Goal: Task Accomplishment & Management: Manage account settings

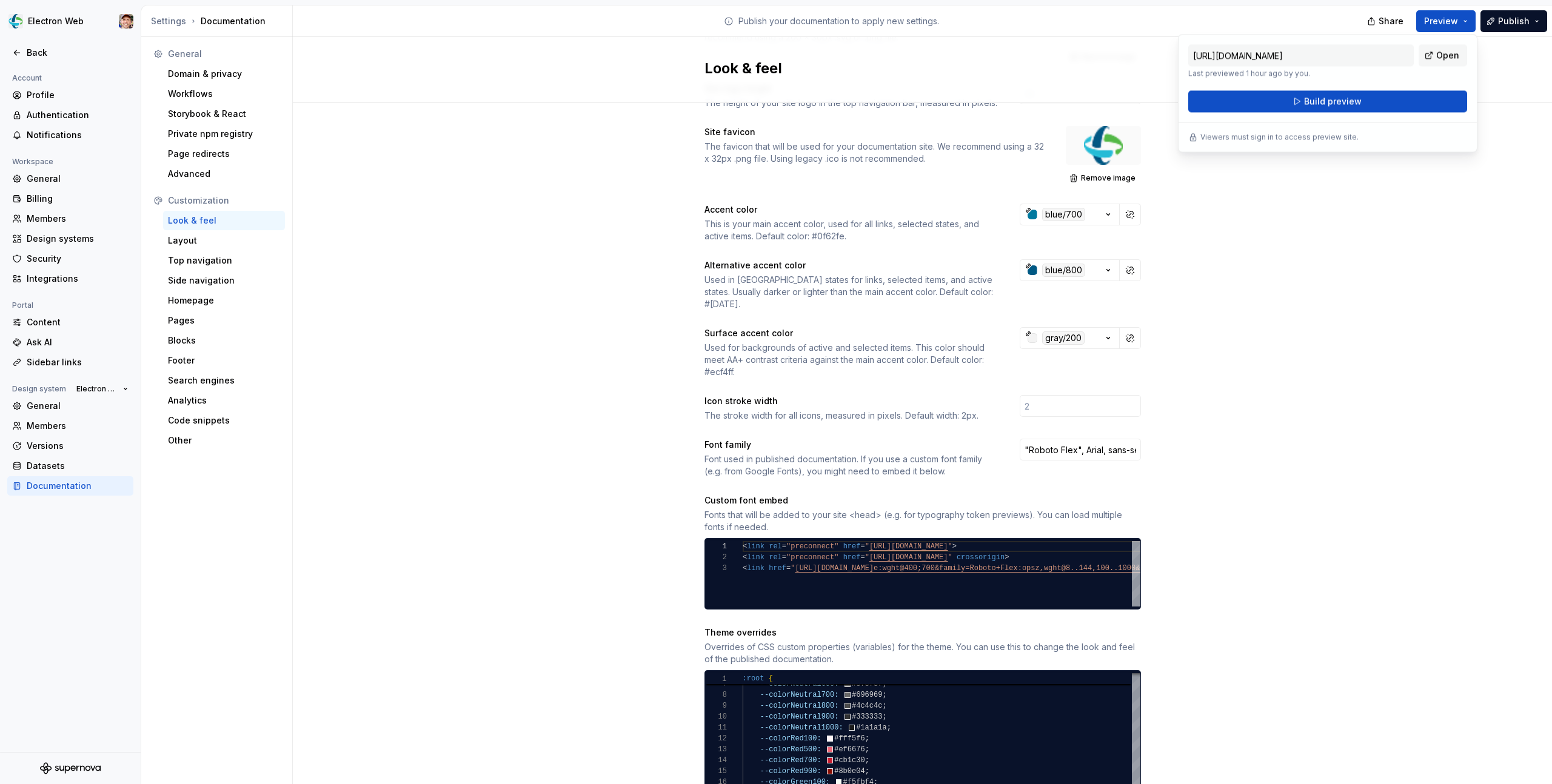
scroll to position [121, 0]
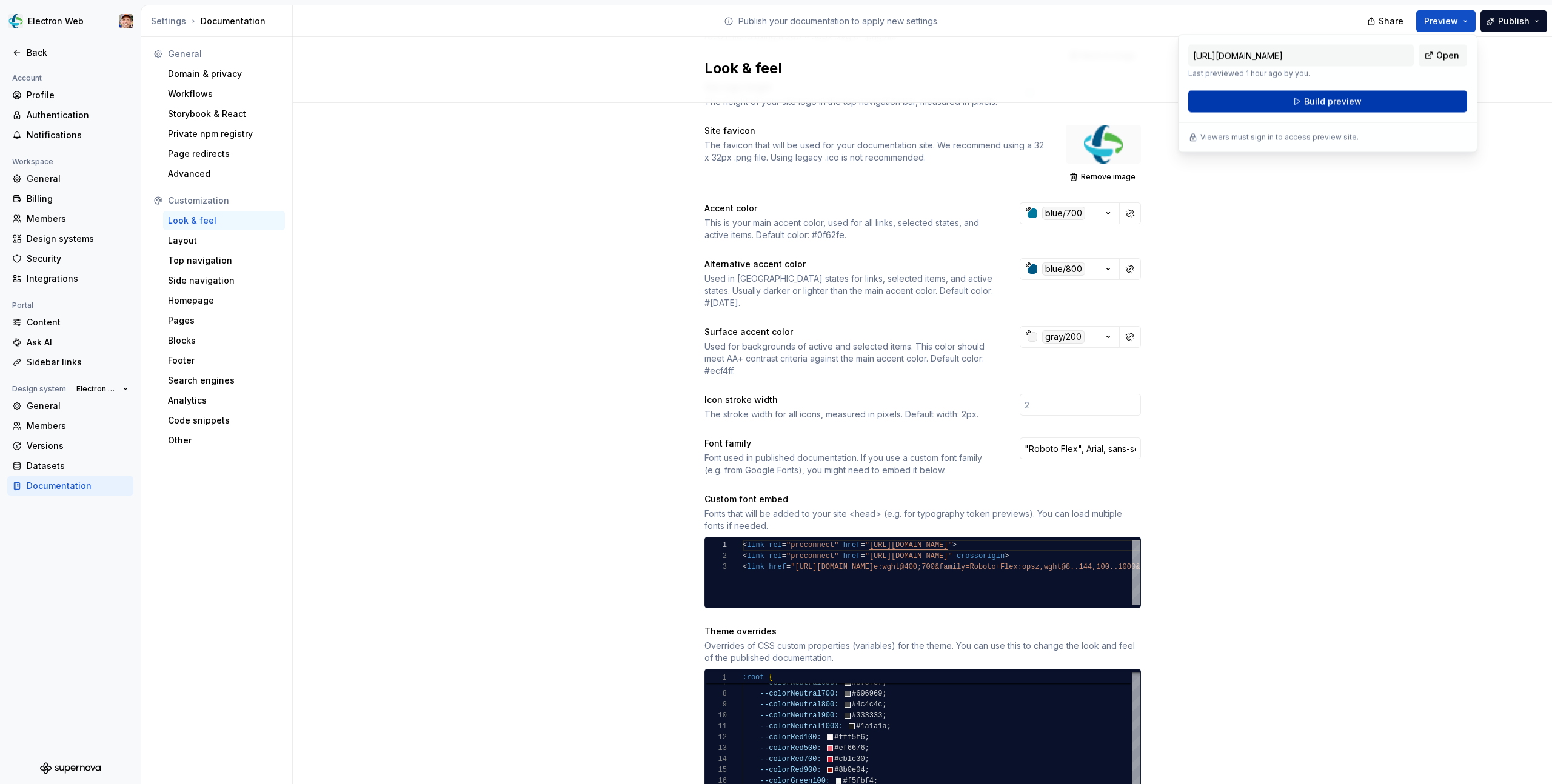
click at [1283, 97] on button "Build preview" at bounding box center [1327, 102] width 279 height 22
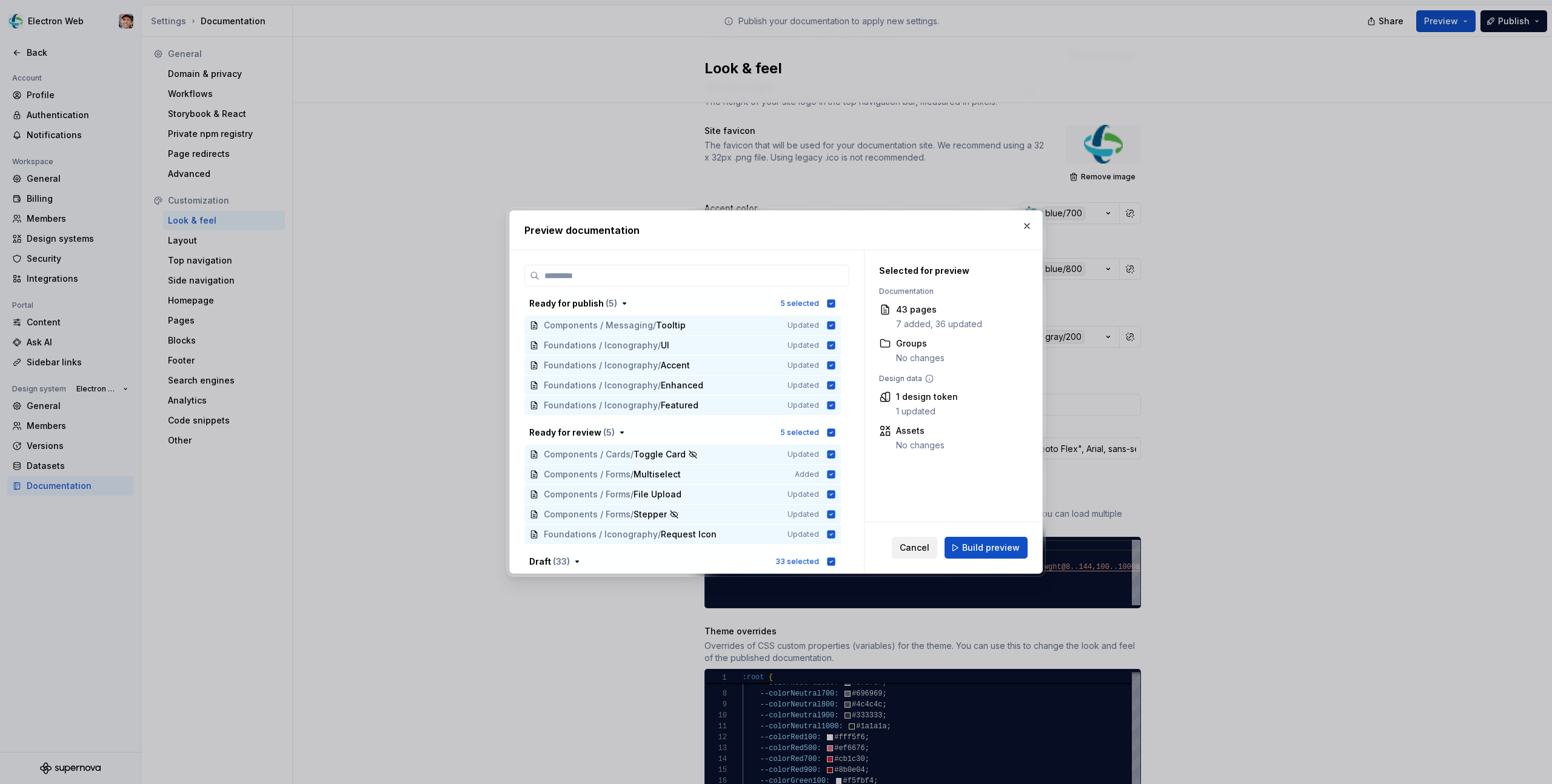
click at [922, 546] on span "Cancel" at bounding box center [914, 547] width 29 height 12
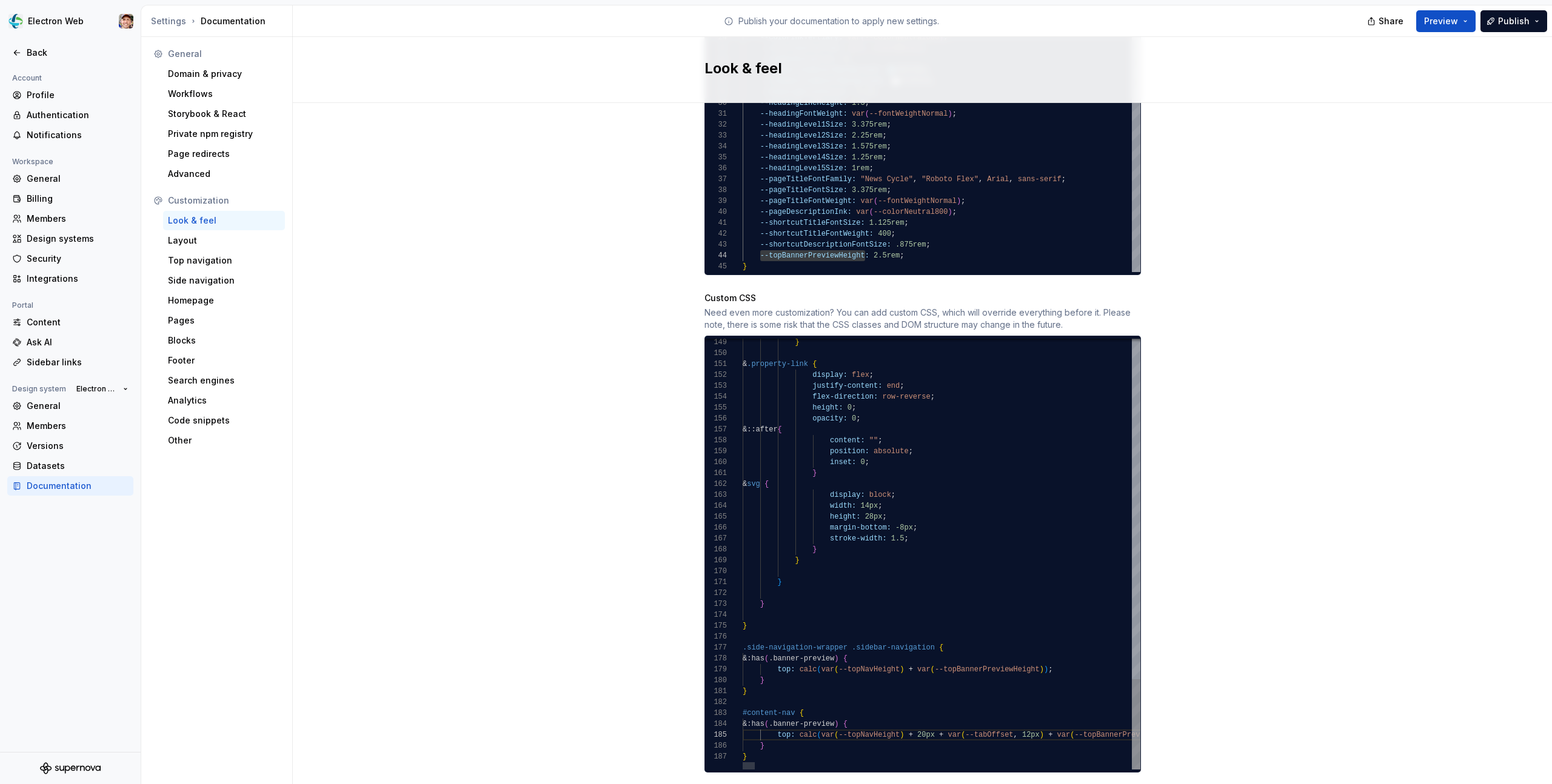
scroll to position [98, 22]
drag, startPoint x: 772, startPoint y: 668, endPoint x: 723, endPoint y: 673, distance: 49.3
click at [725, 670] on div "149 150 151 152 153 154 155 156 157 158 159 160 161 162 163 164 165 166 167 168…" at bounding box center [922, 554] width 435 height 431
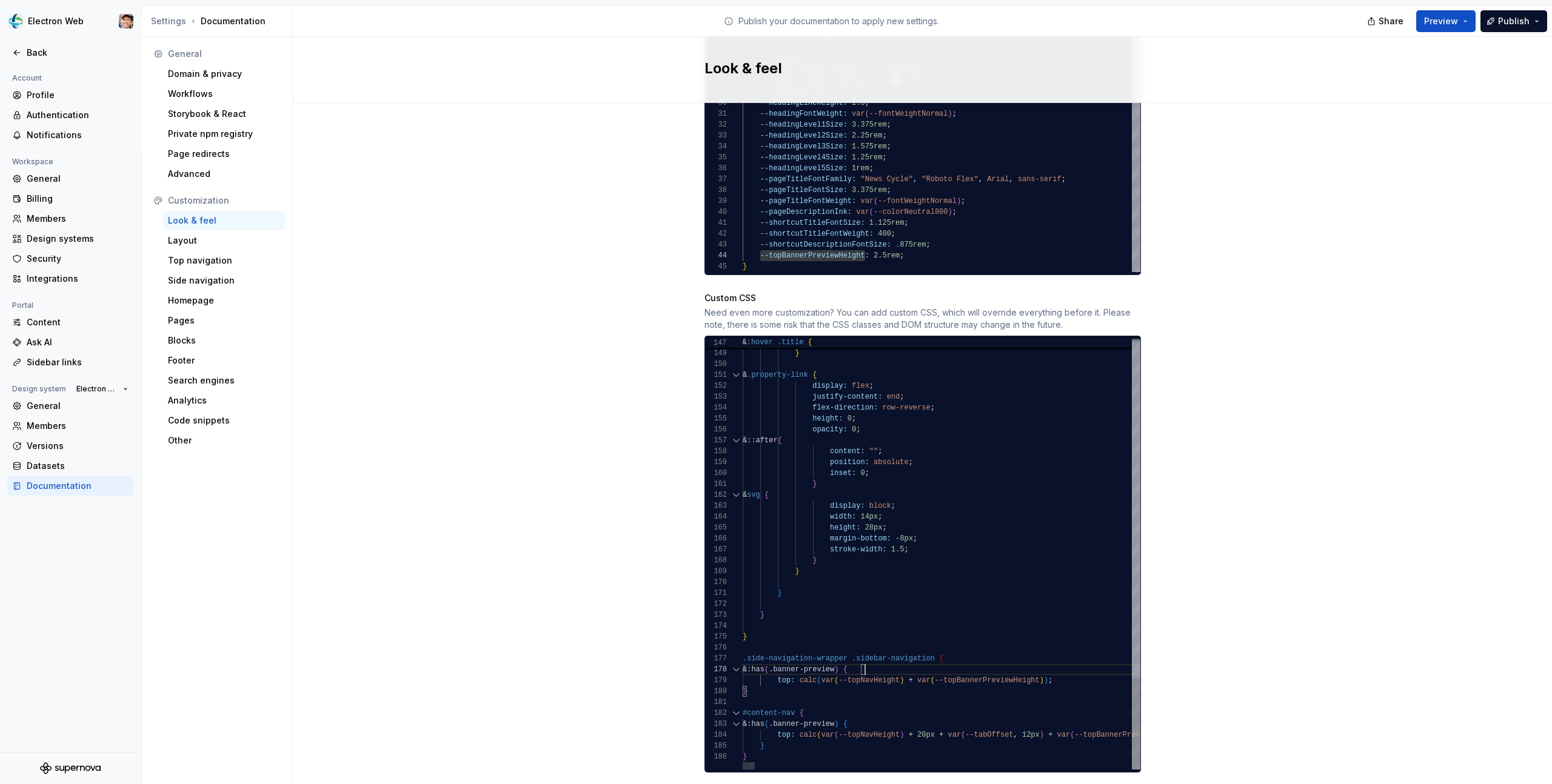
scroll to position [76, 0]
drag, startPoint x: 878, startPoint y: 656, endPoint x: 707, endPoint y: 660, distance: 171.0
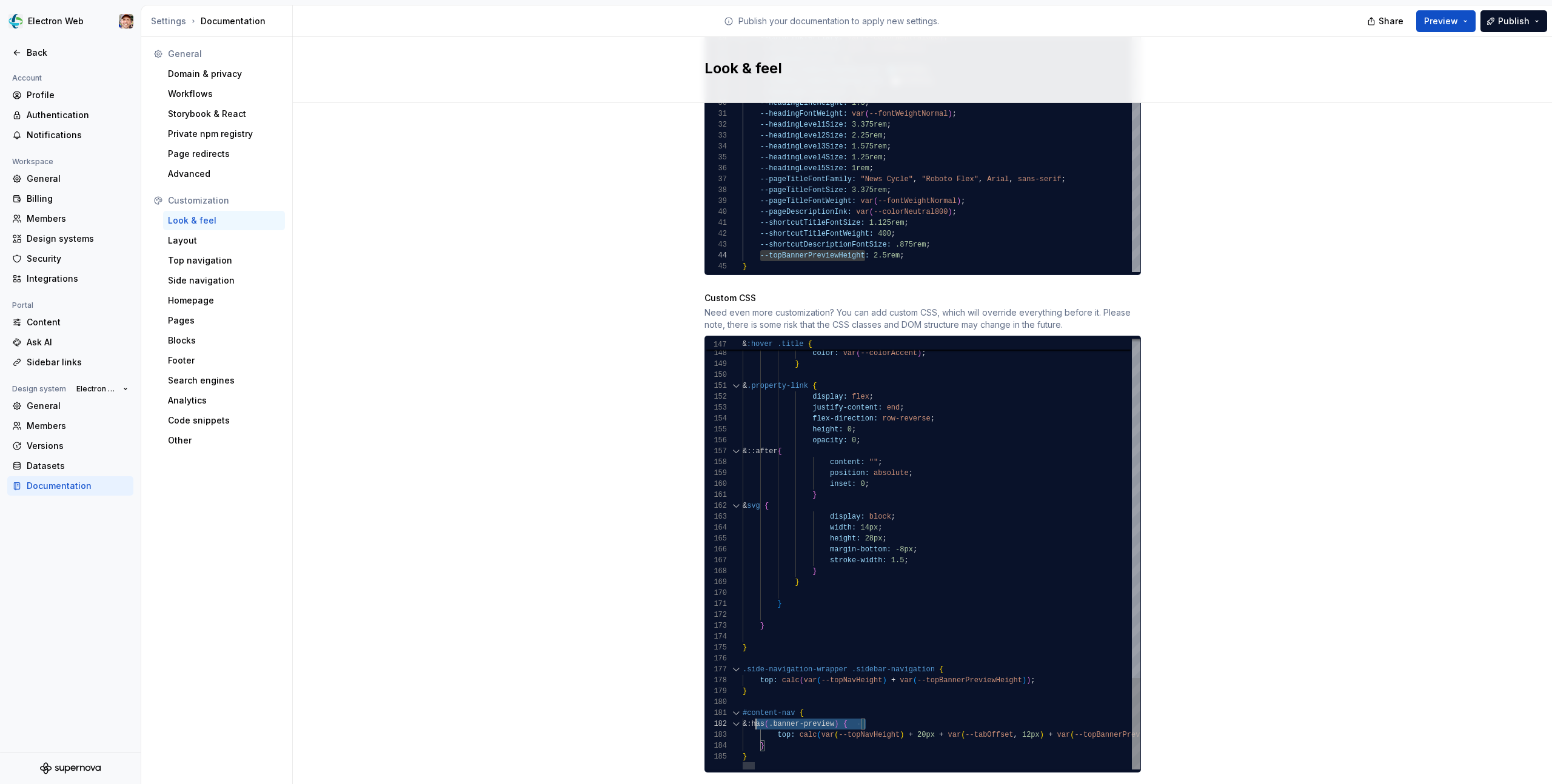
scroll to position [11, 0]
drag, startPoint x: 872, startPoint y: 711, endPoint x: 721, endPoint y: 711, distance: 151.0
drag, startPoint x: 773, startPoint y: 732, endPoint x: 721, endPoint y: 732, distance: 52.0
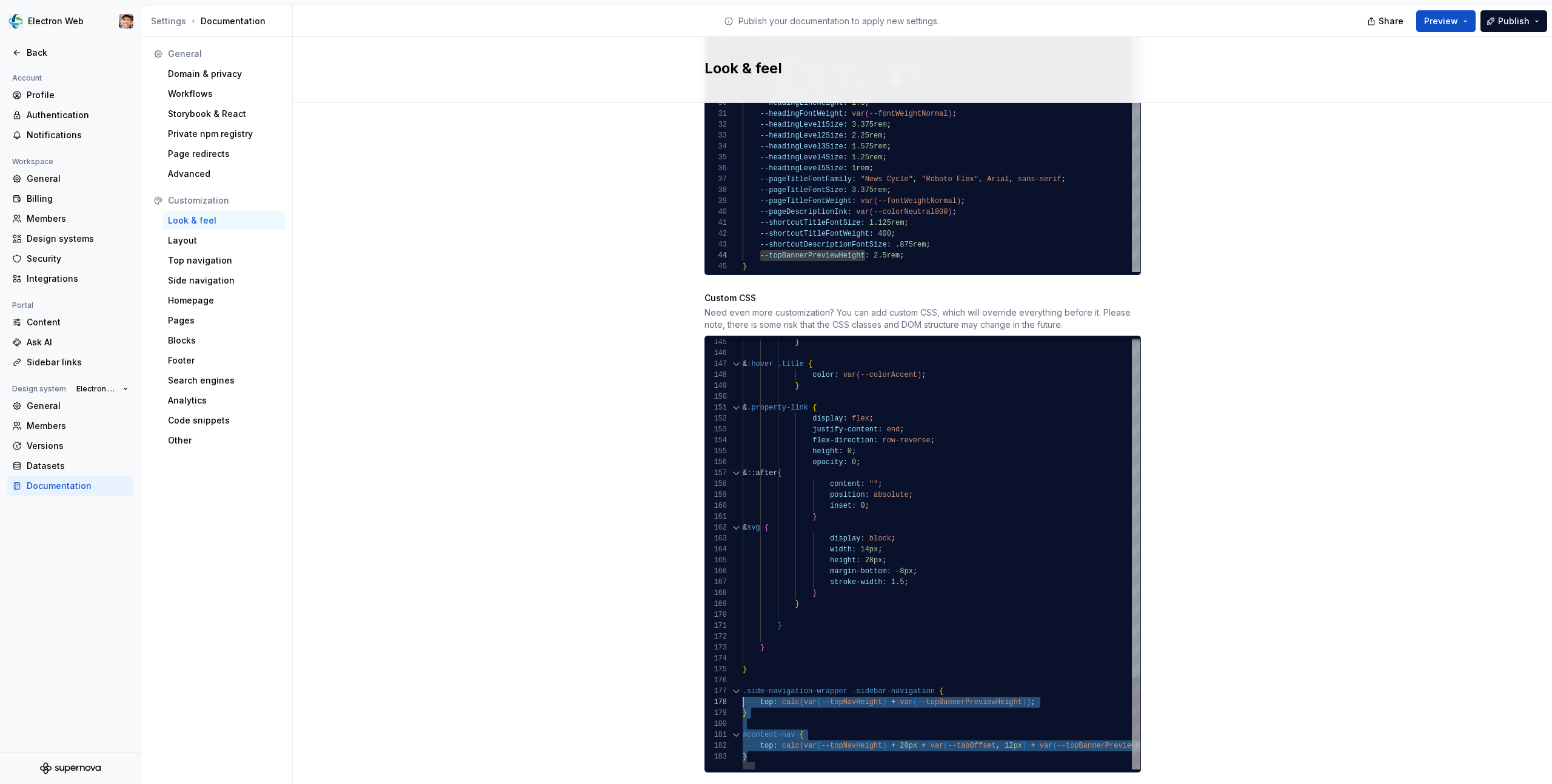
scroll to position [66, 0]
drag, startPoint x: 751, startPoint y: 741, endPoint x: 742, endPoint y: 681, distance: 60.7
click at [742, 681] on div "149 150 151 152 153 154 155 156 157 158 159 160 161 162 163 164 165 166 167 168…" at bounding box center [922, 554] width 435 height 431
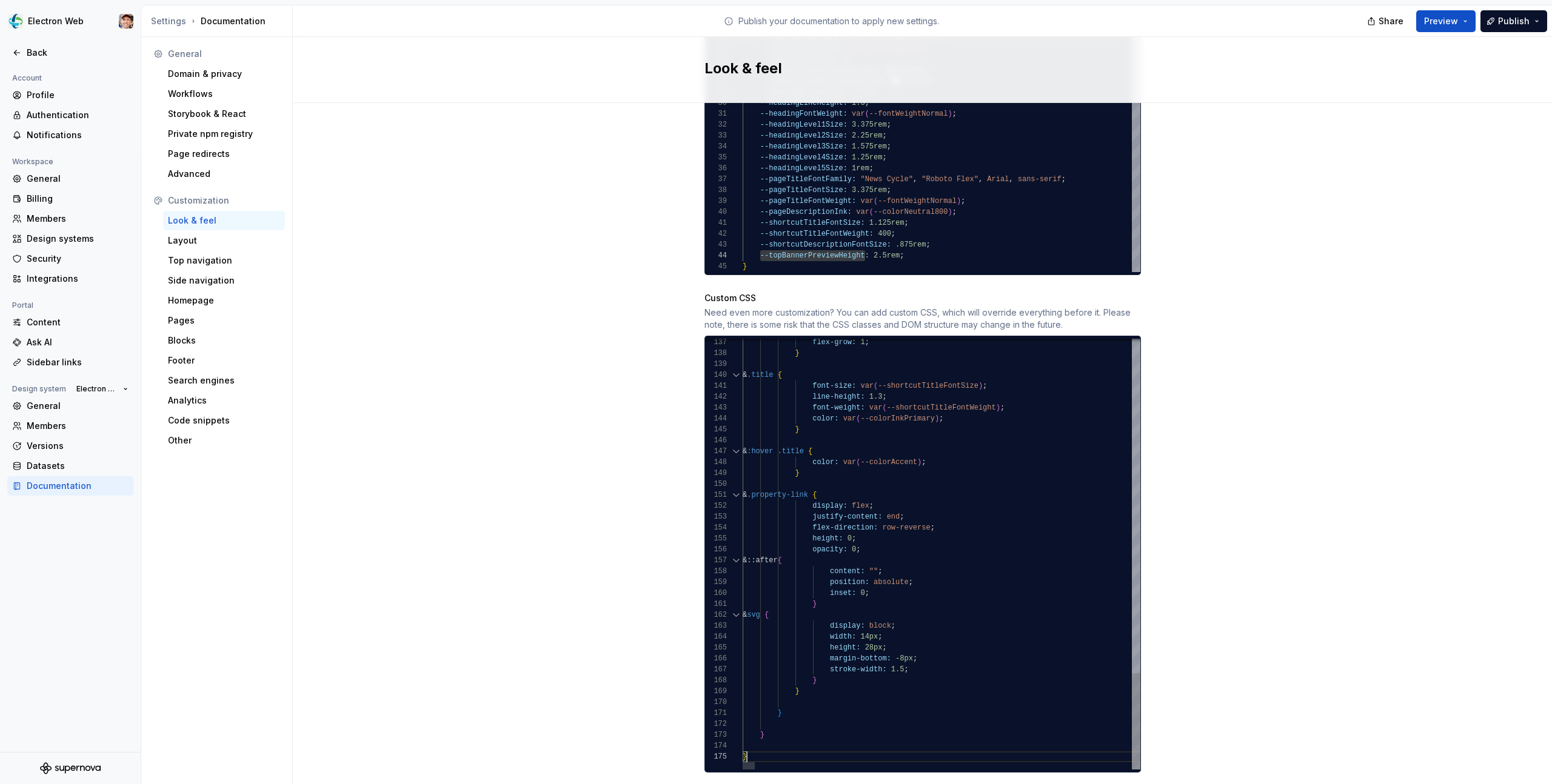
scroll to position [43, 4]
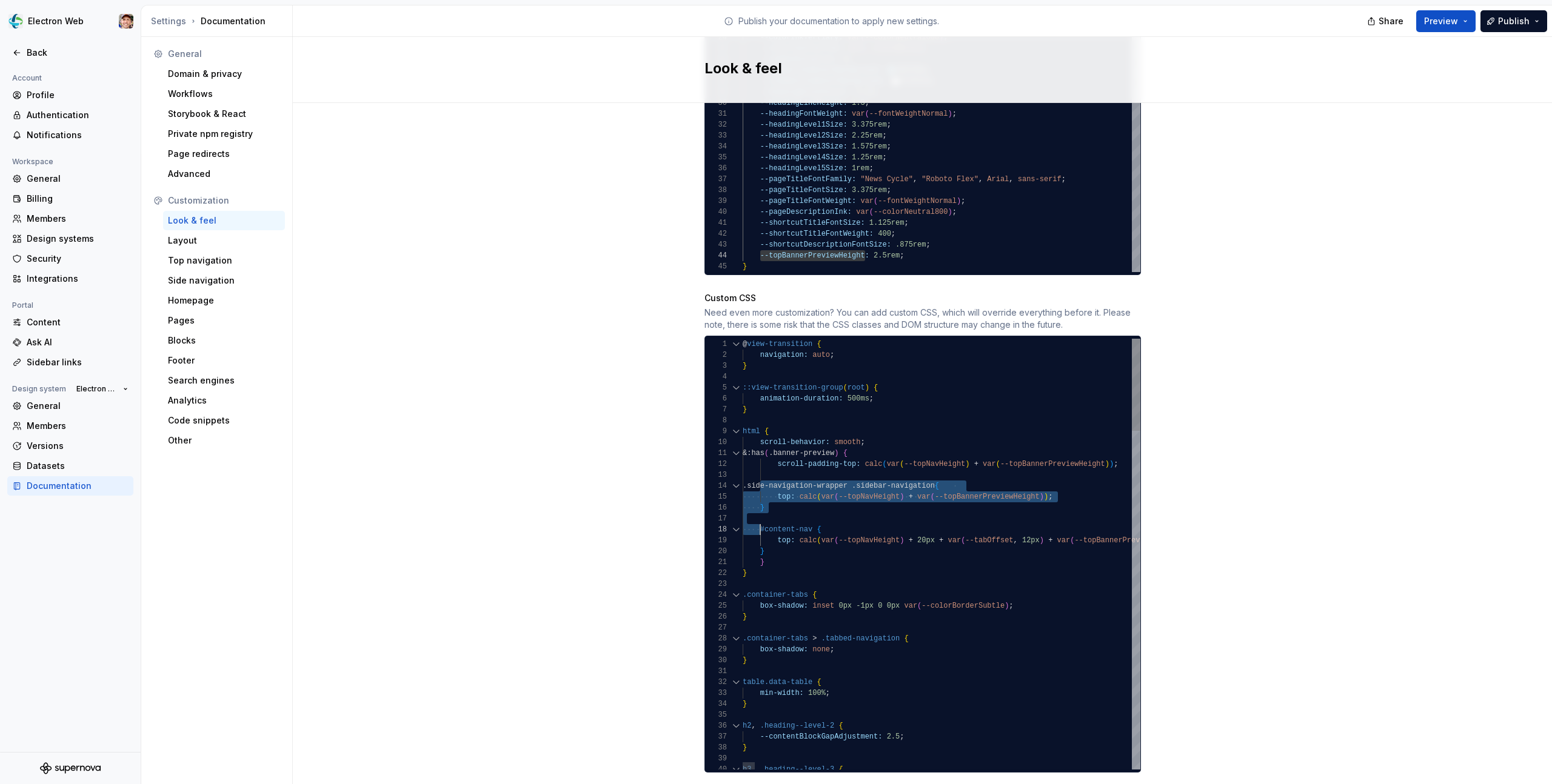
scroll to position [33, 17]
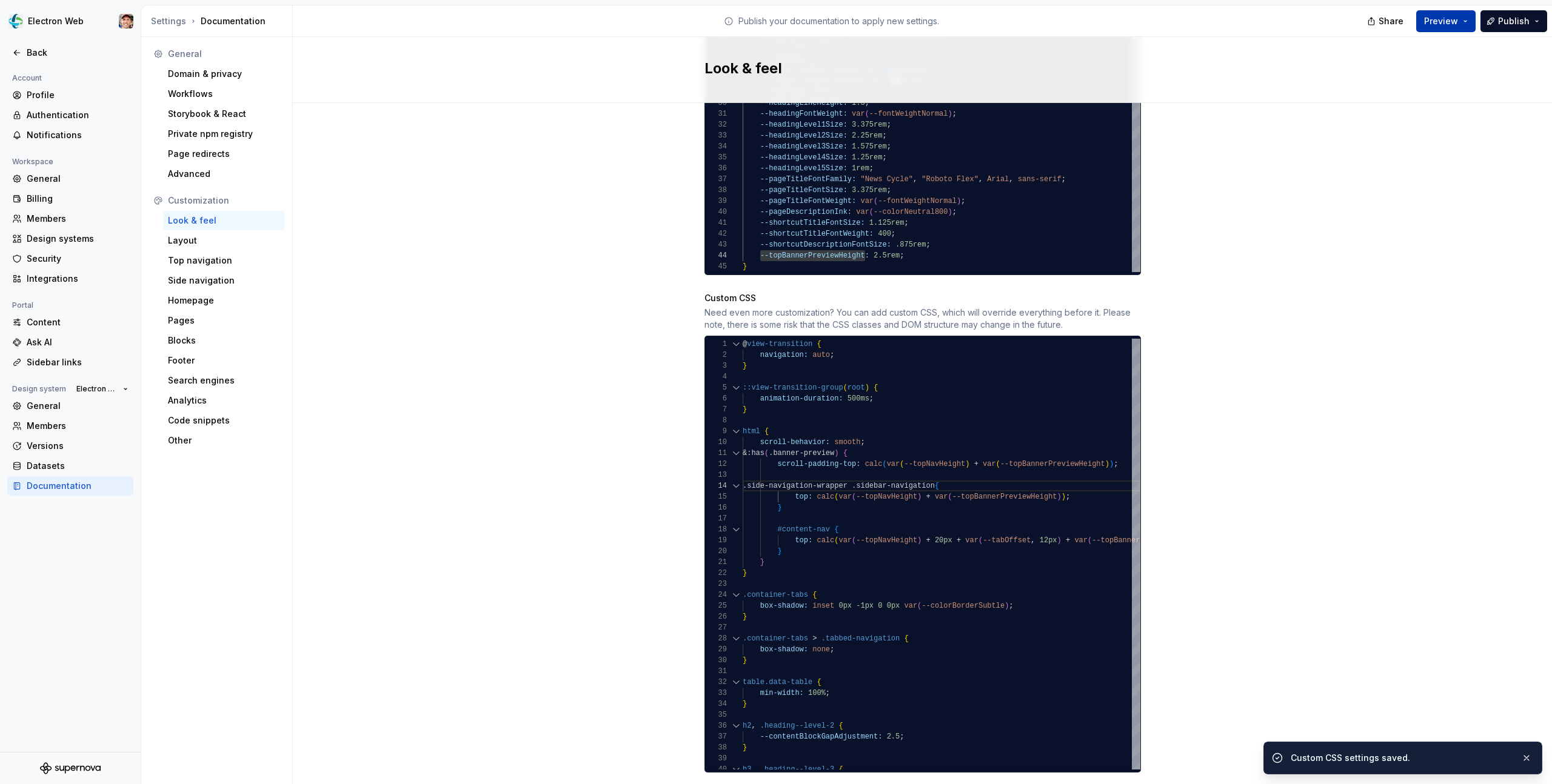
click at [1451, 15] on span "Preview" at bounding box center [1441, 20] width 34 height 12
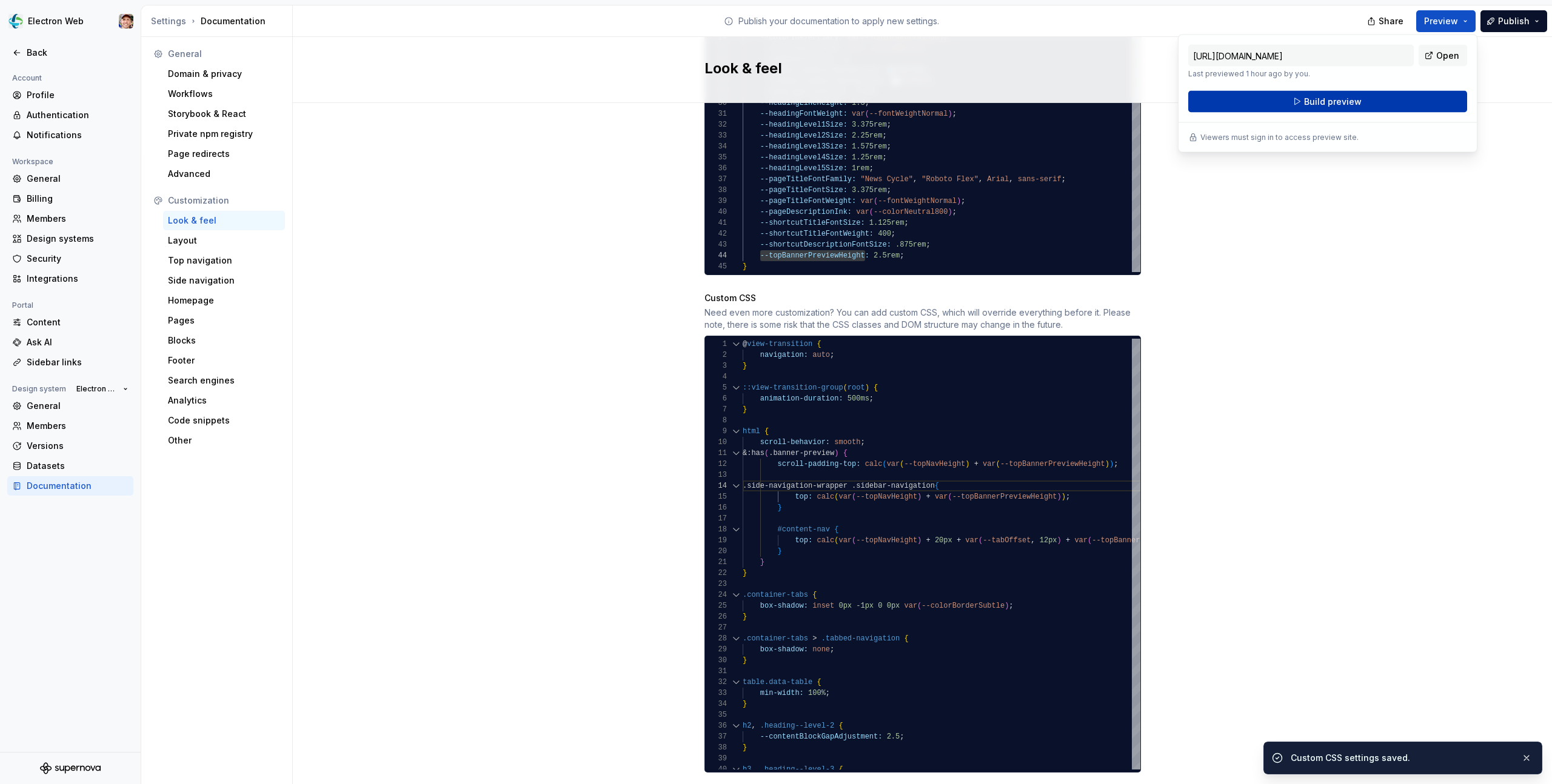
click at [1386, 102] on button "Build preview" at bounding box center [1327, 102] width 279 height 22
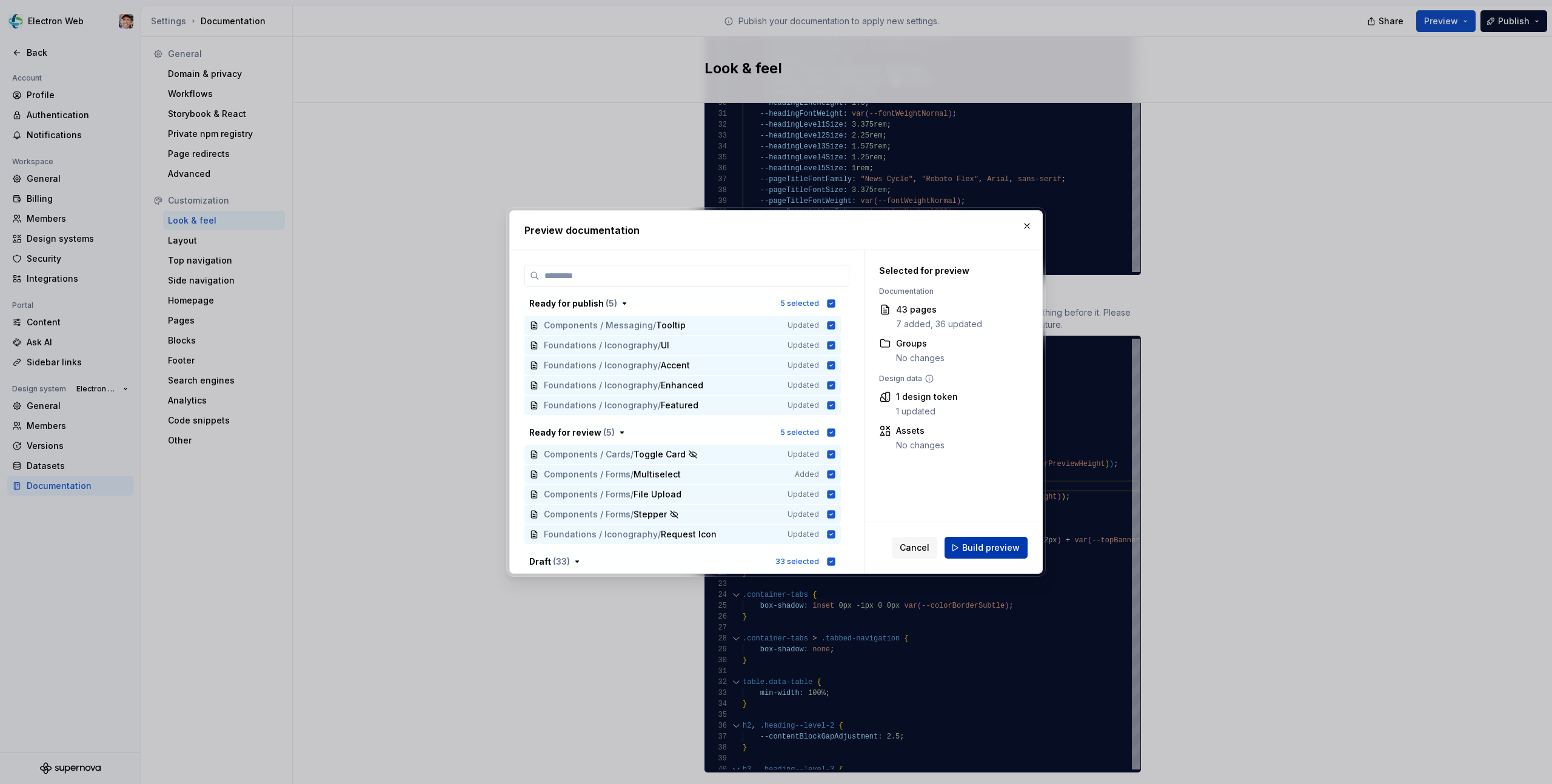
click at [991, 546] on span "Build preview" at bounding box center [991, 547] width 57 height 12
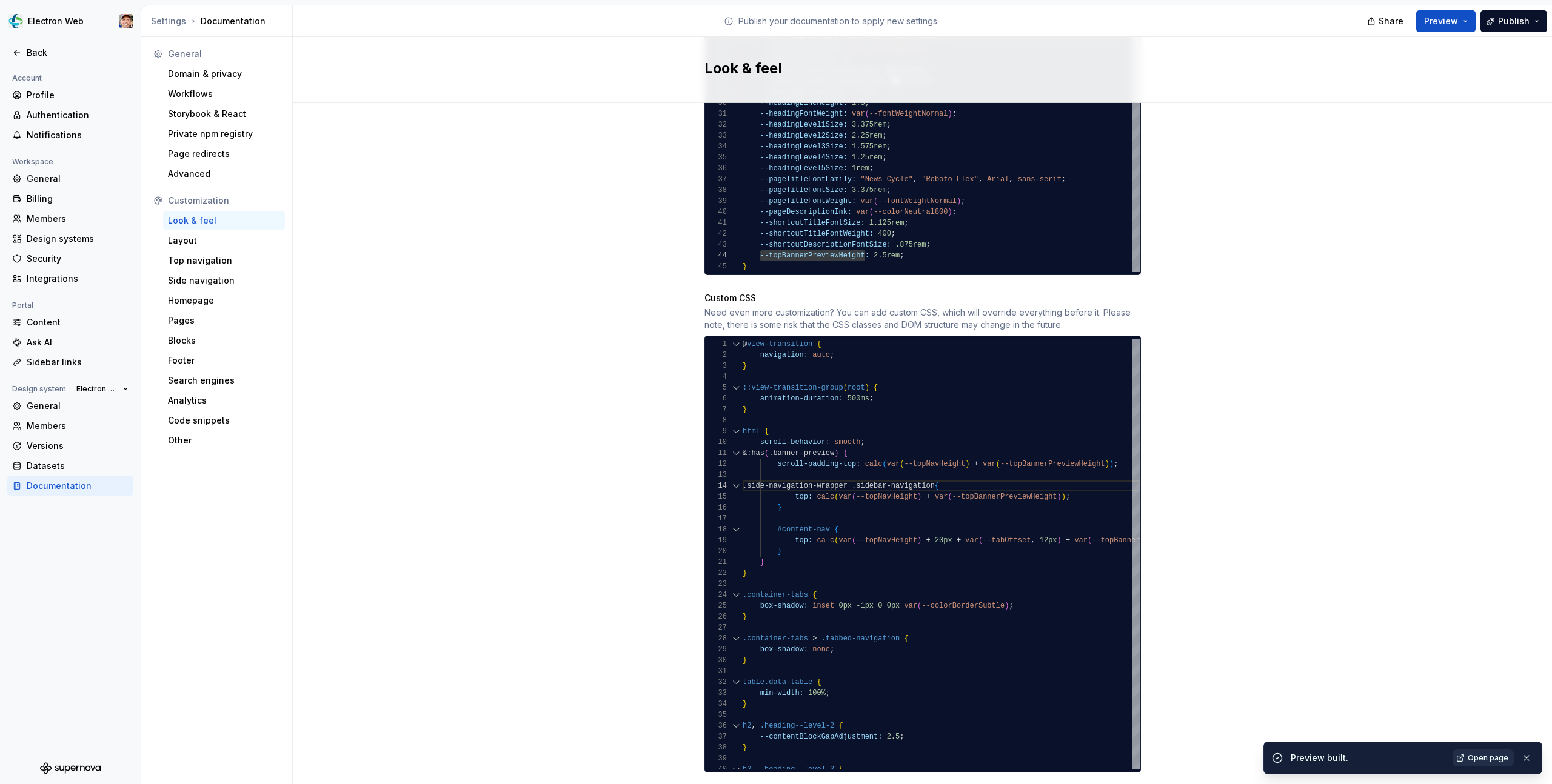
click at [1476, 759] on span "Open page" at bounding box center [1488, 758] width 41 height 10
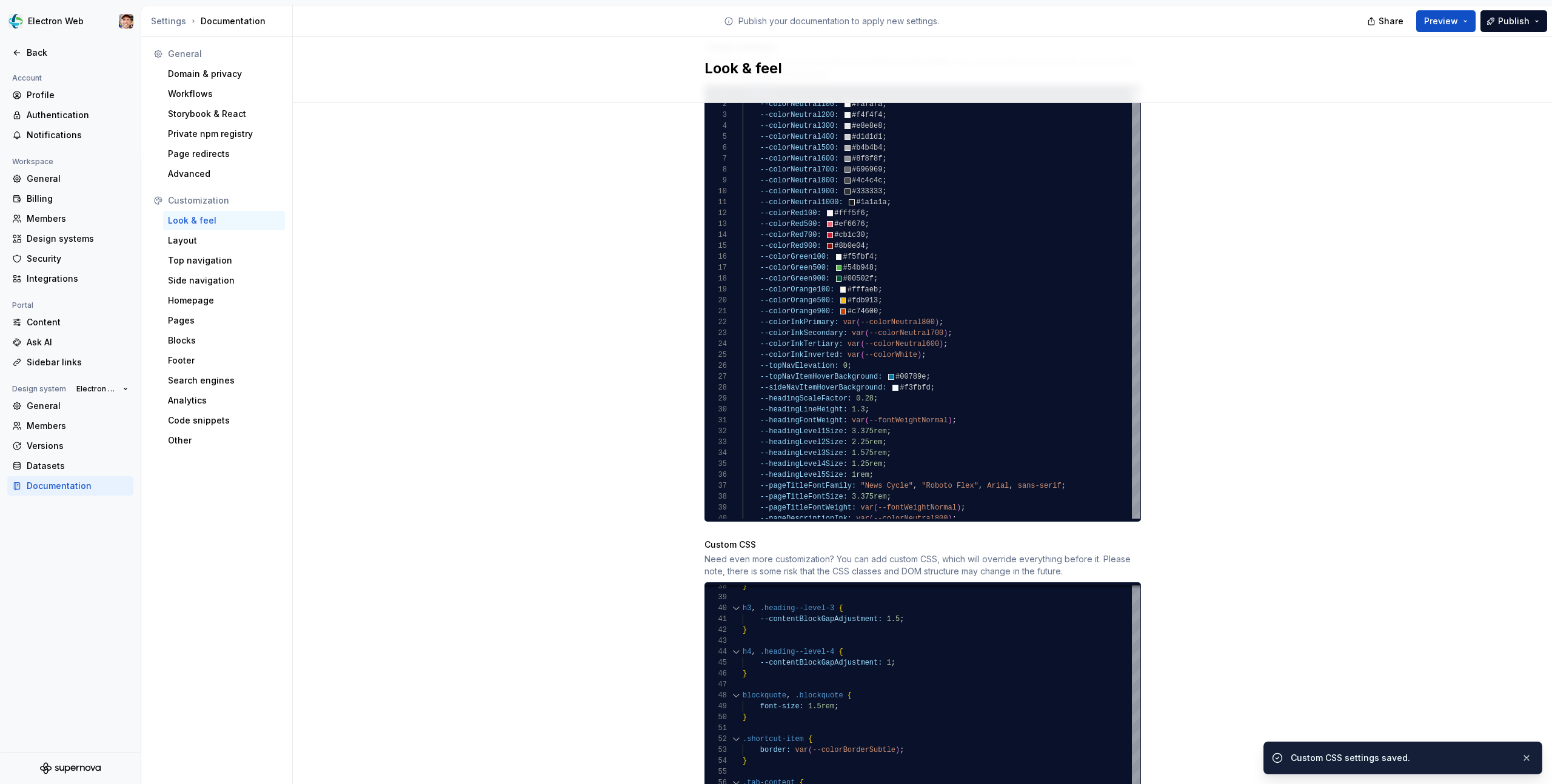
scroll to position [708, 0]
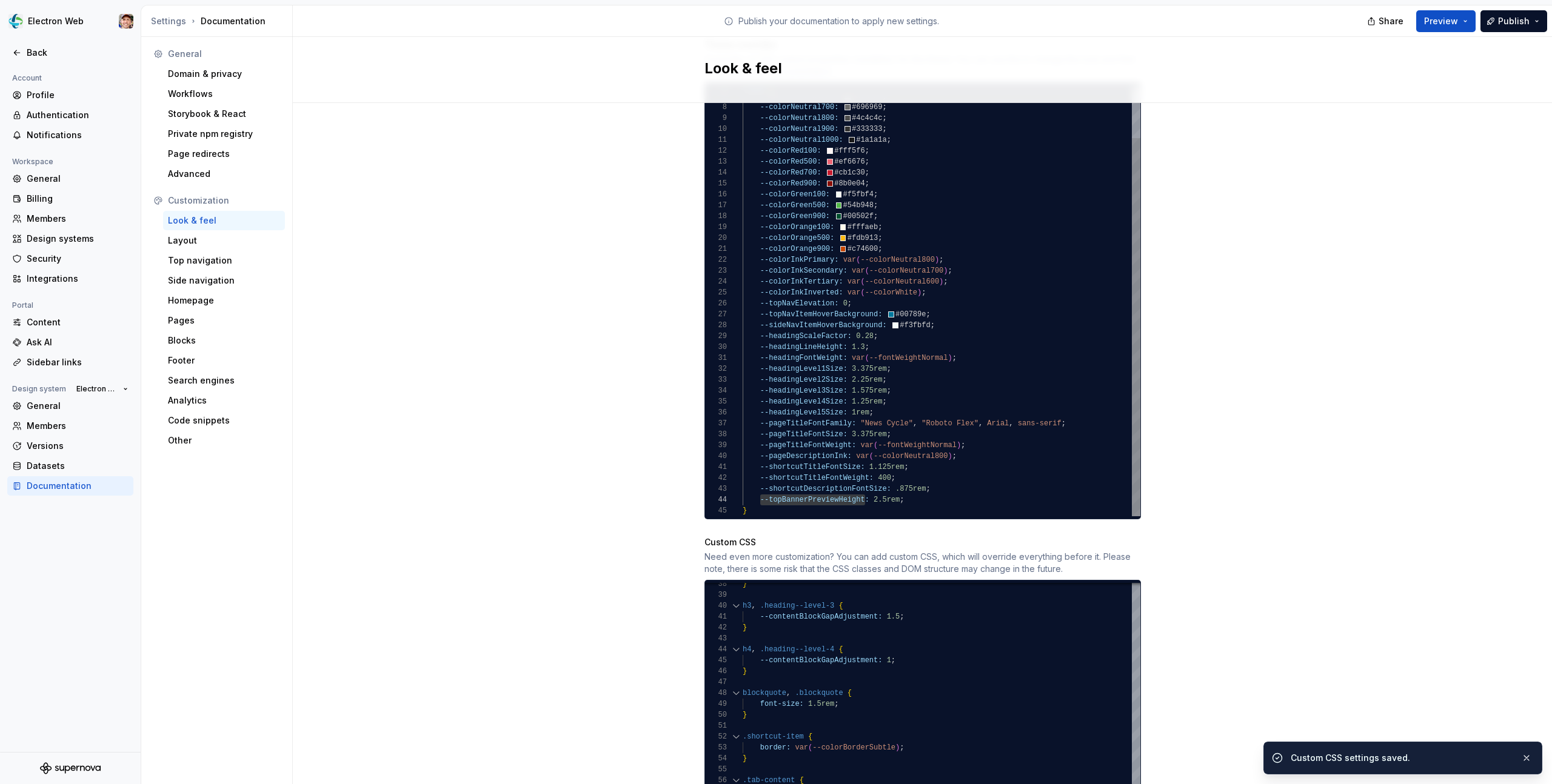
type textarea "**********"
click at [919, 488] on div "--colorNeutral500: #b4b4b4 ; --colorNeutral600: #8f8f8f ; --colorNeutral700: #6…" at bounding box center [941, 270] width 397 height 491
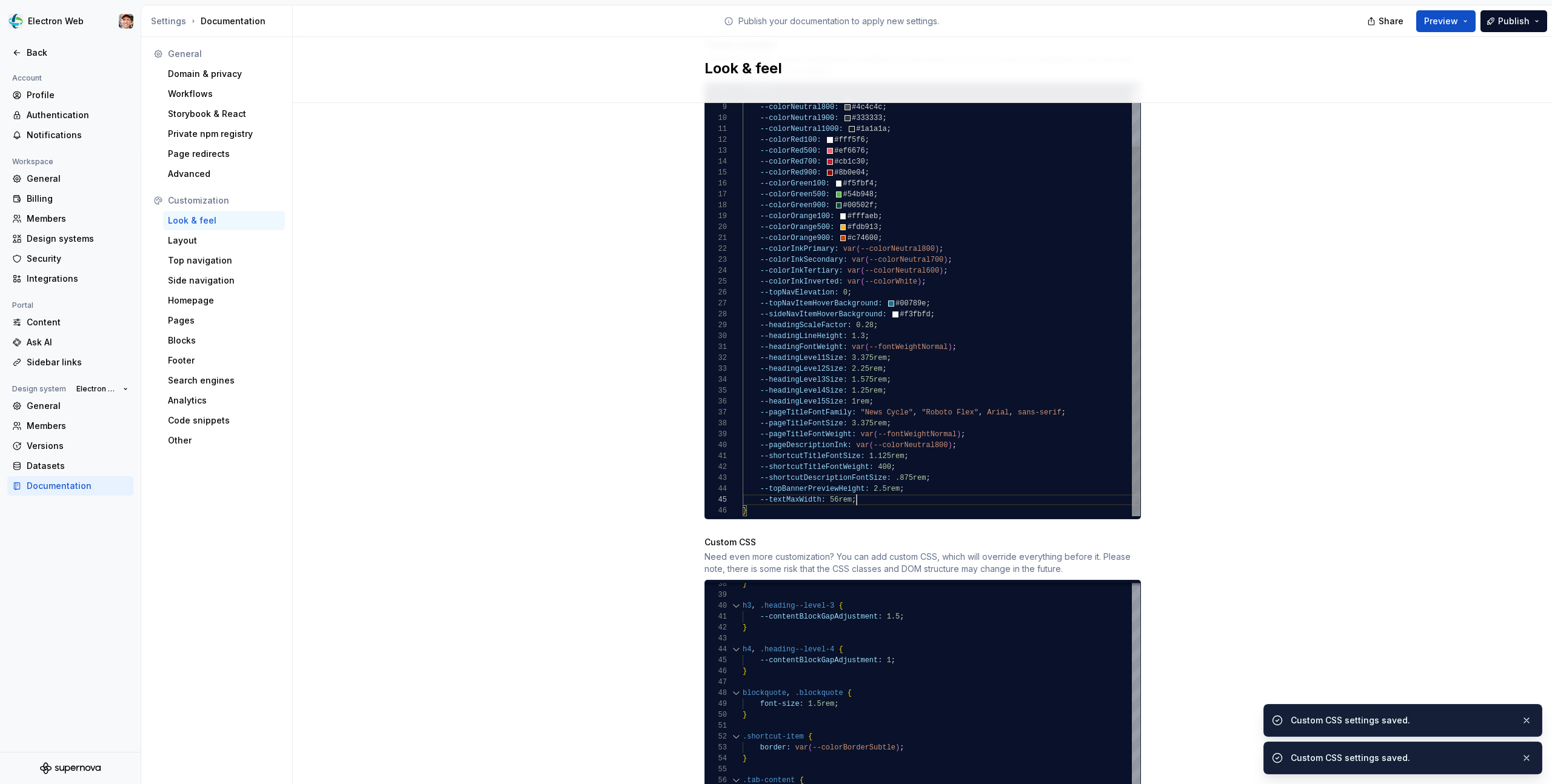
scroll to position [43, 114]
drag, startPoint x: 865, startPoint y: 487, endPoint x: 855, endPoint y: 487, distance: 10.0
click at [855, 487] on div "--colorNeutral600: #8f8f8f ; --colorNeutral700: #696969 ; --colorNeutral800: #4…" at bounding box center [941, 265] width 397 height 501
drag, startPoint x: 822, startPoint y: 488, endPoint x: 760, endPoint y: 491, distance: 62.1
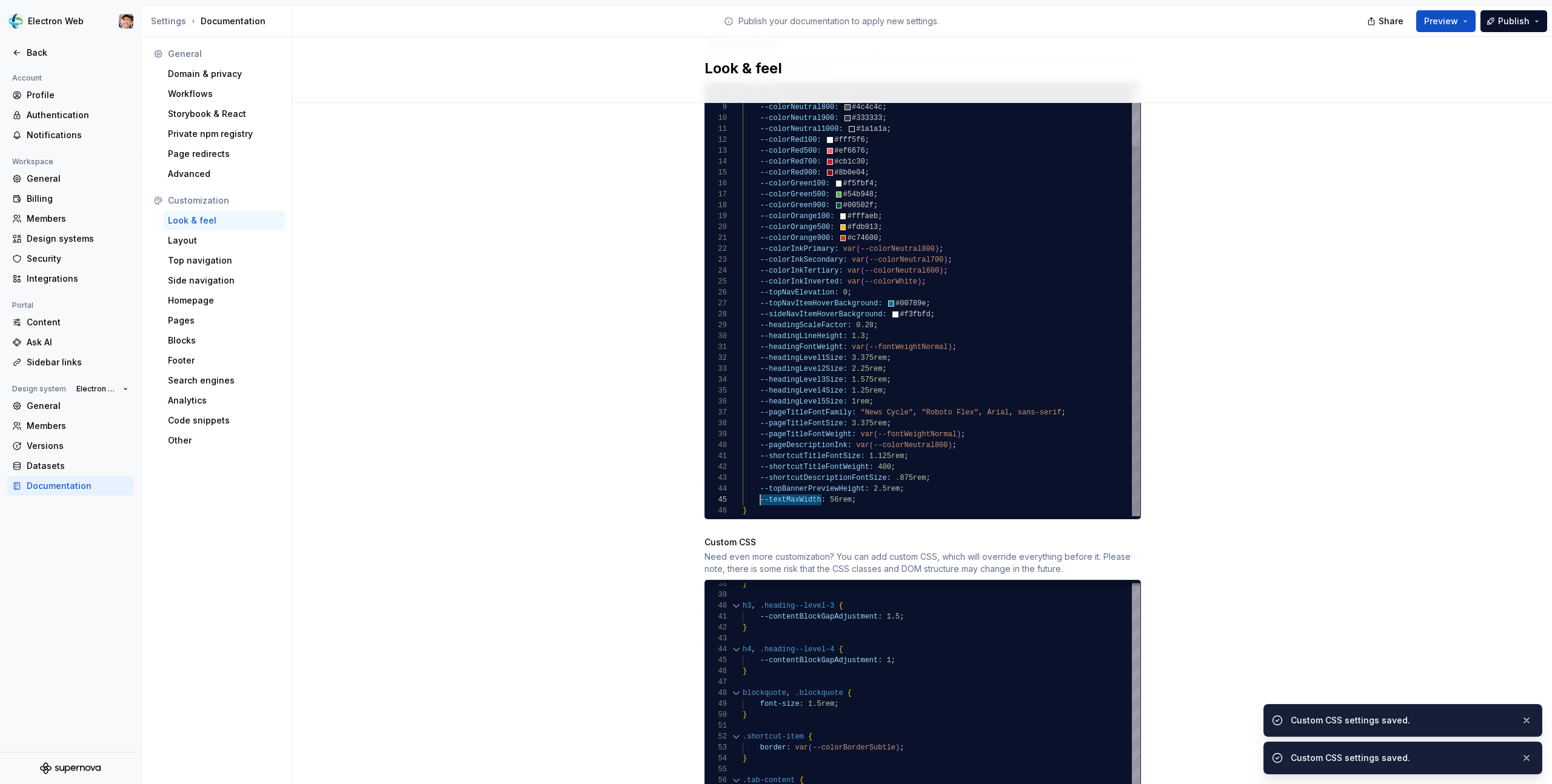
click at [760, 491] on div "--colorNeutral600: #8f8f8f ; --colorNeutral700: #696969 ; --colorNeutral800: #4…" at bounding box center [941, 265] width 397 height 501
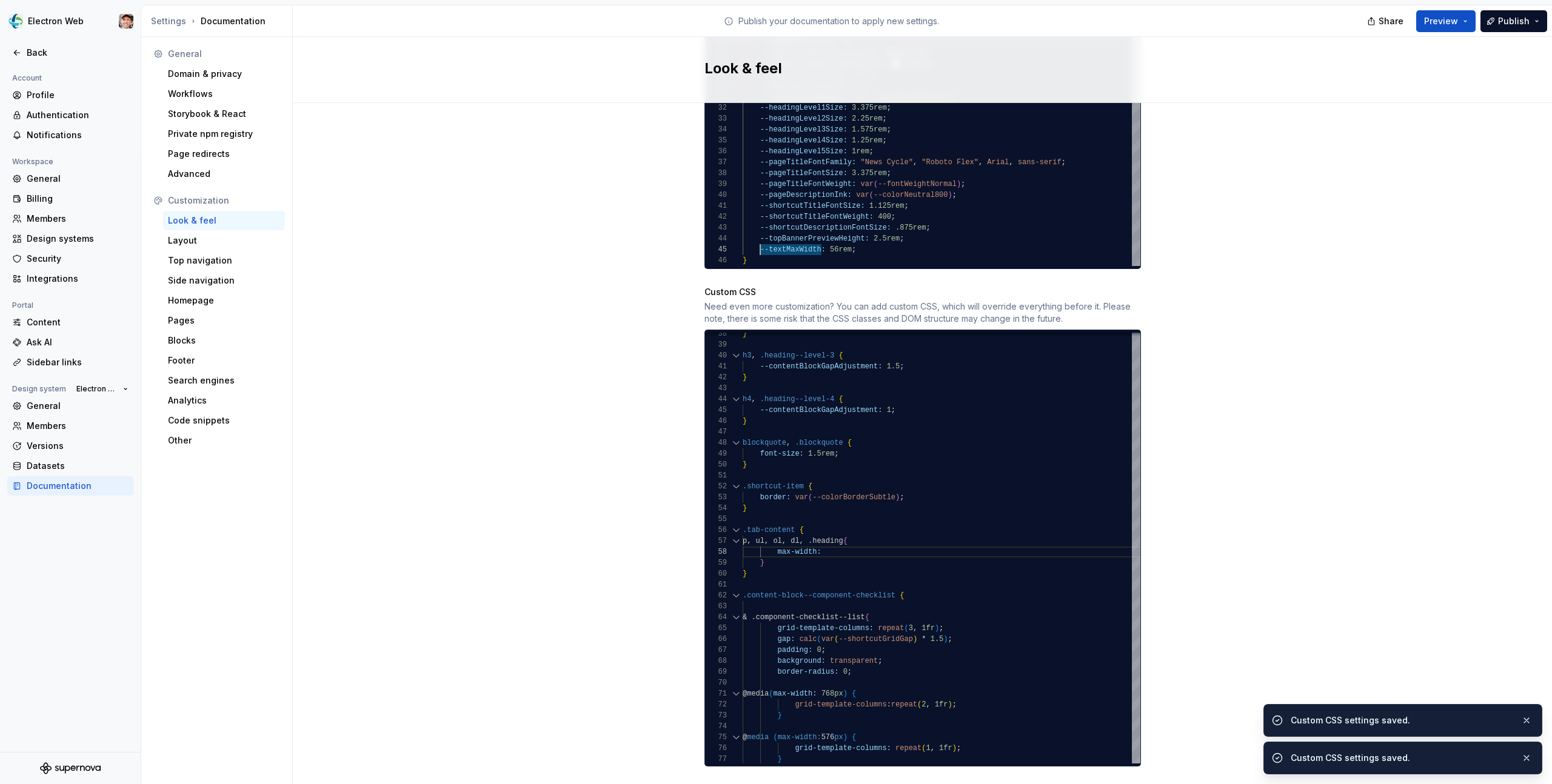
scroll to position [969, 0]
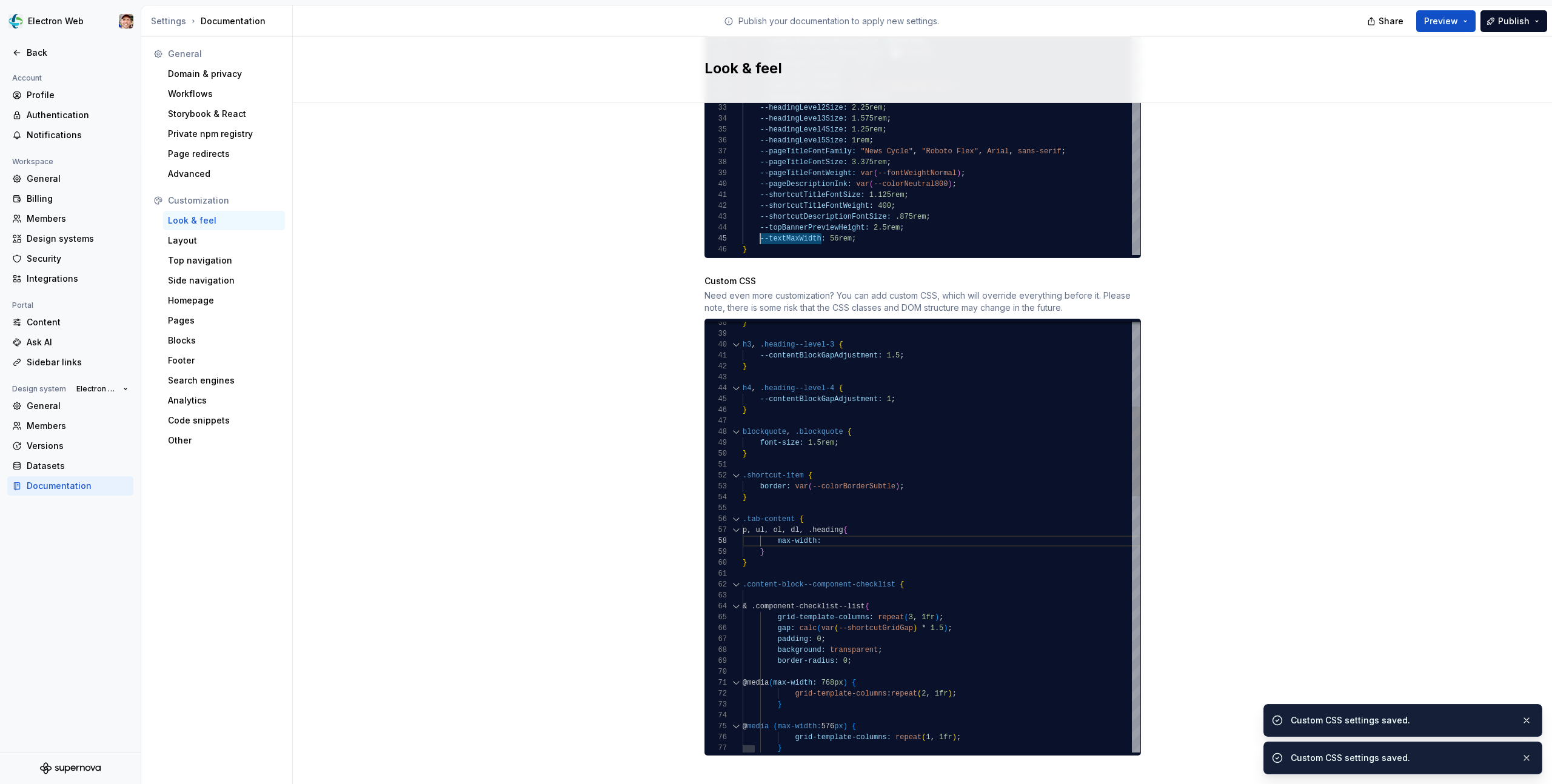
type textarea "**********"
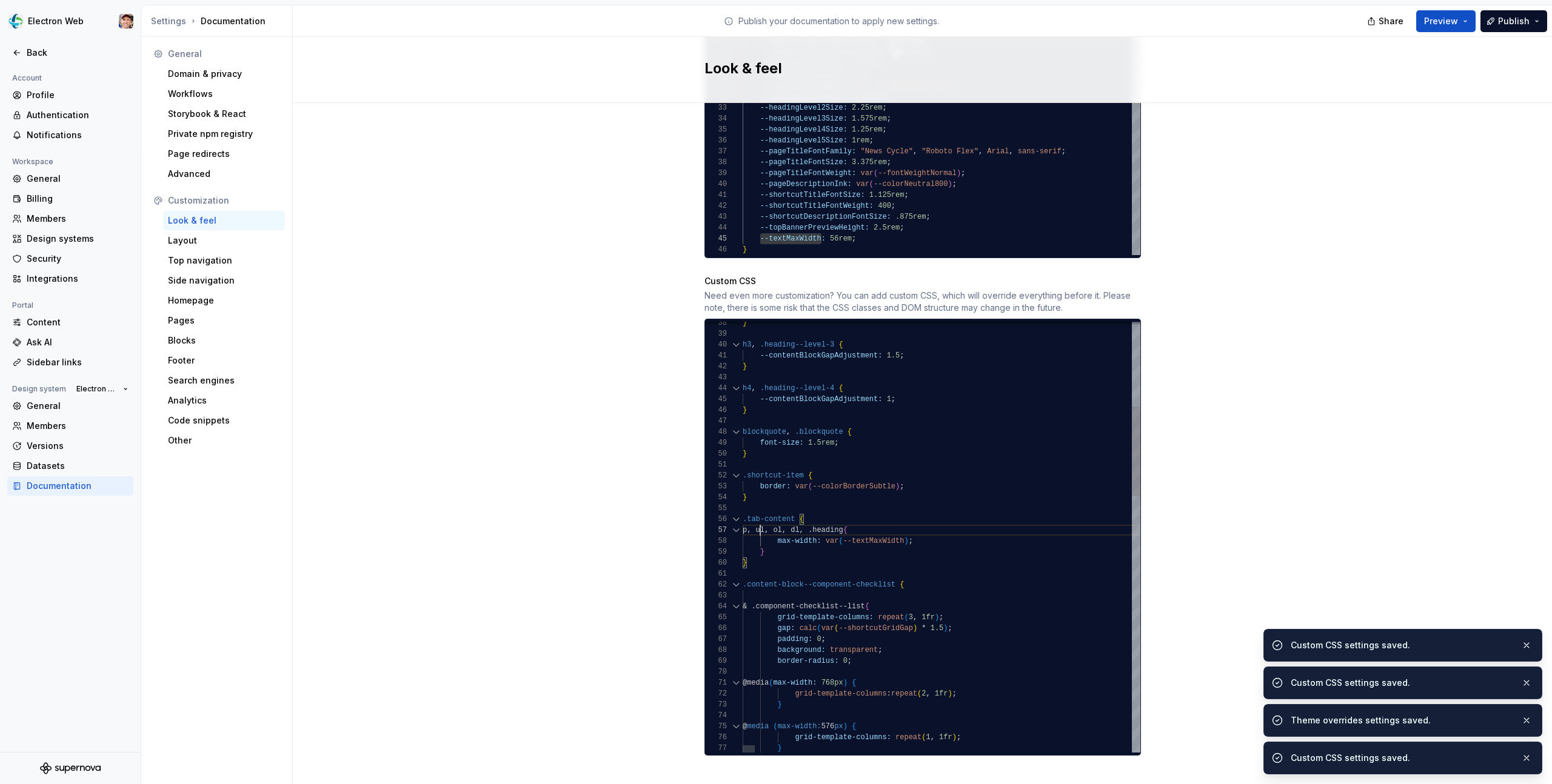
scroll to position [66, 17]
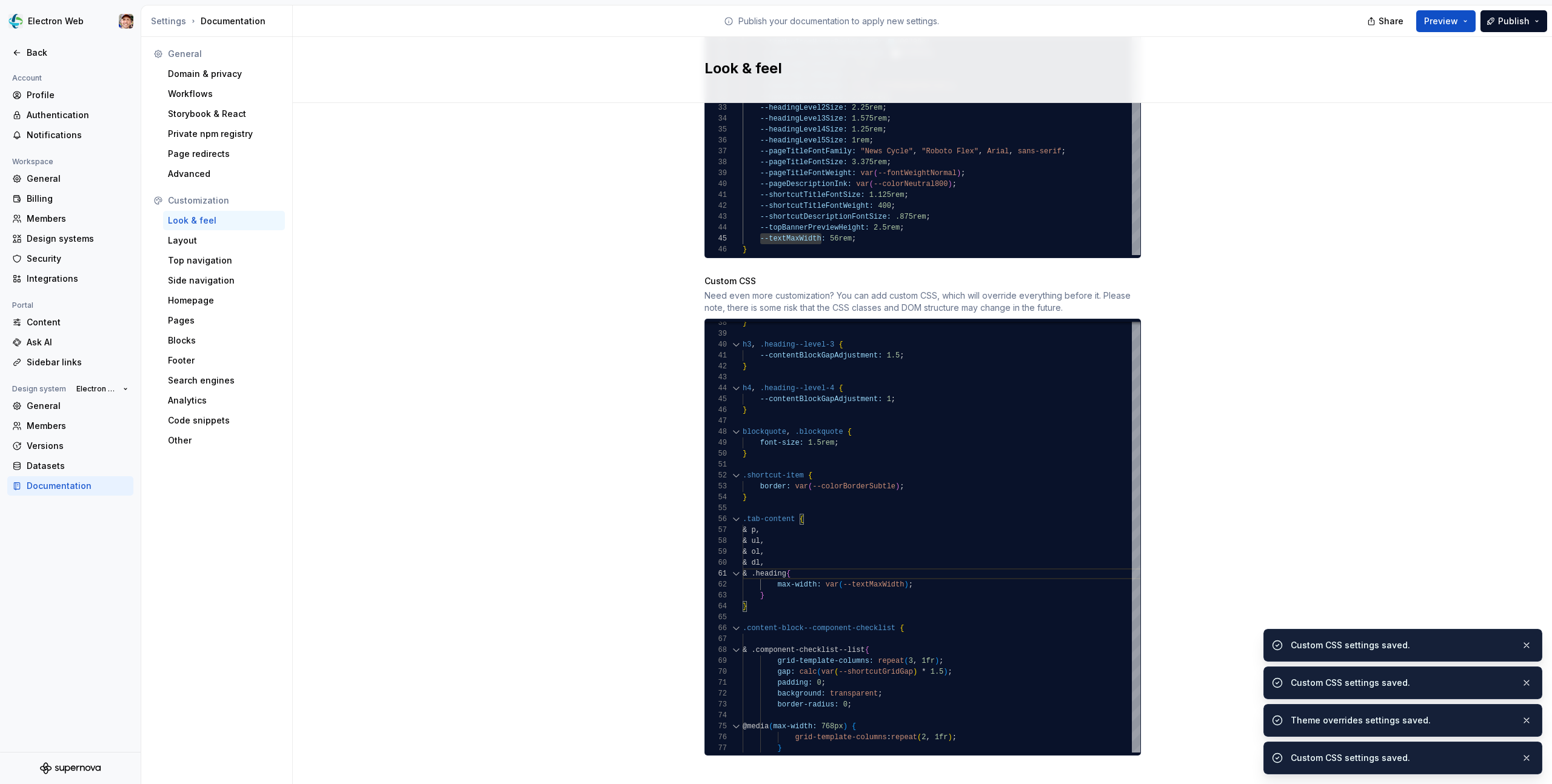
type textarea "**********"
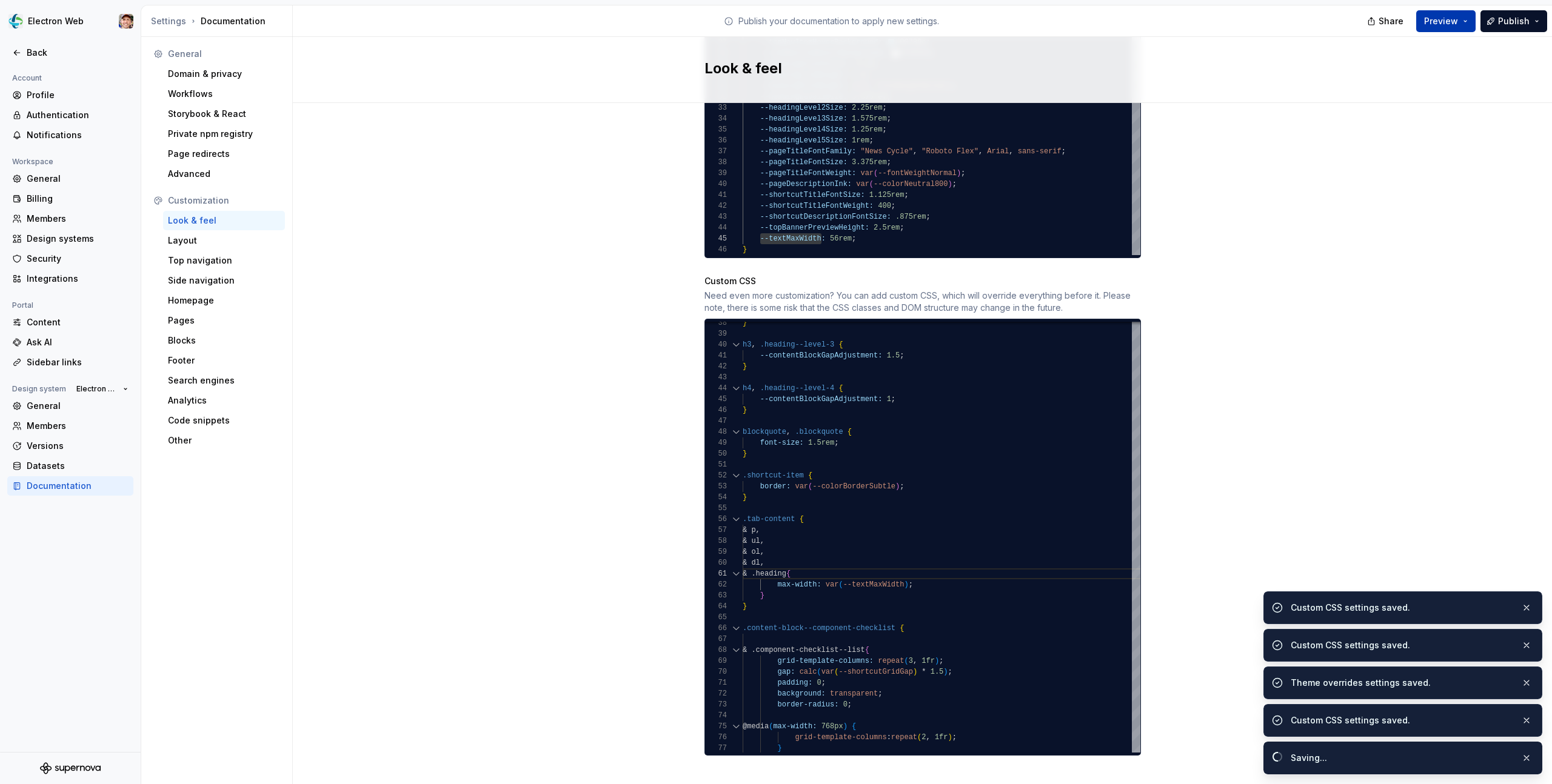
click at [1434, 25] on span "Preview" at bounding box center [1441, 20] width 34 height 12
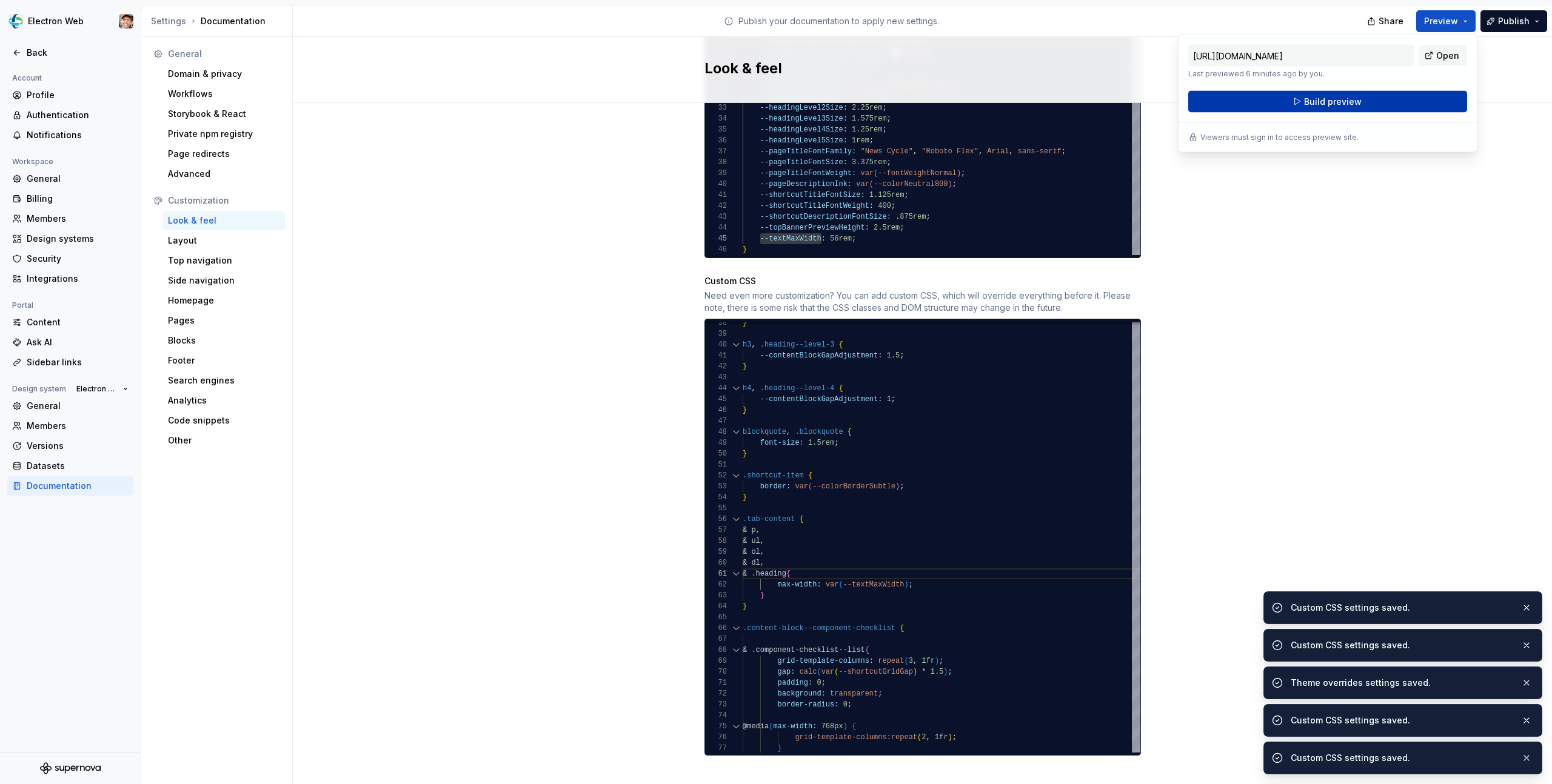
click at [1323, 101] on span "Build preview" at bounding box center [1332, 102] width 57 height 12
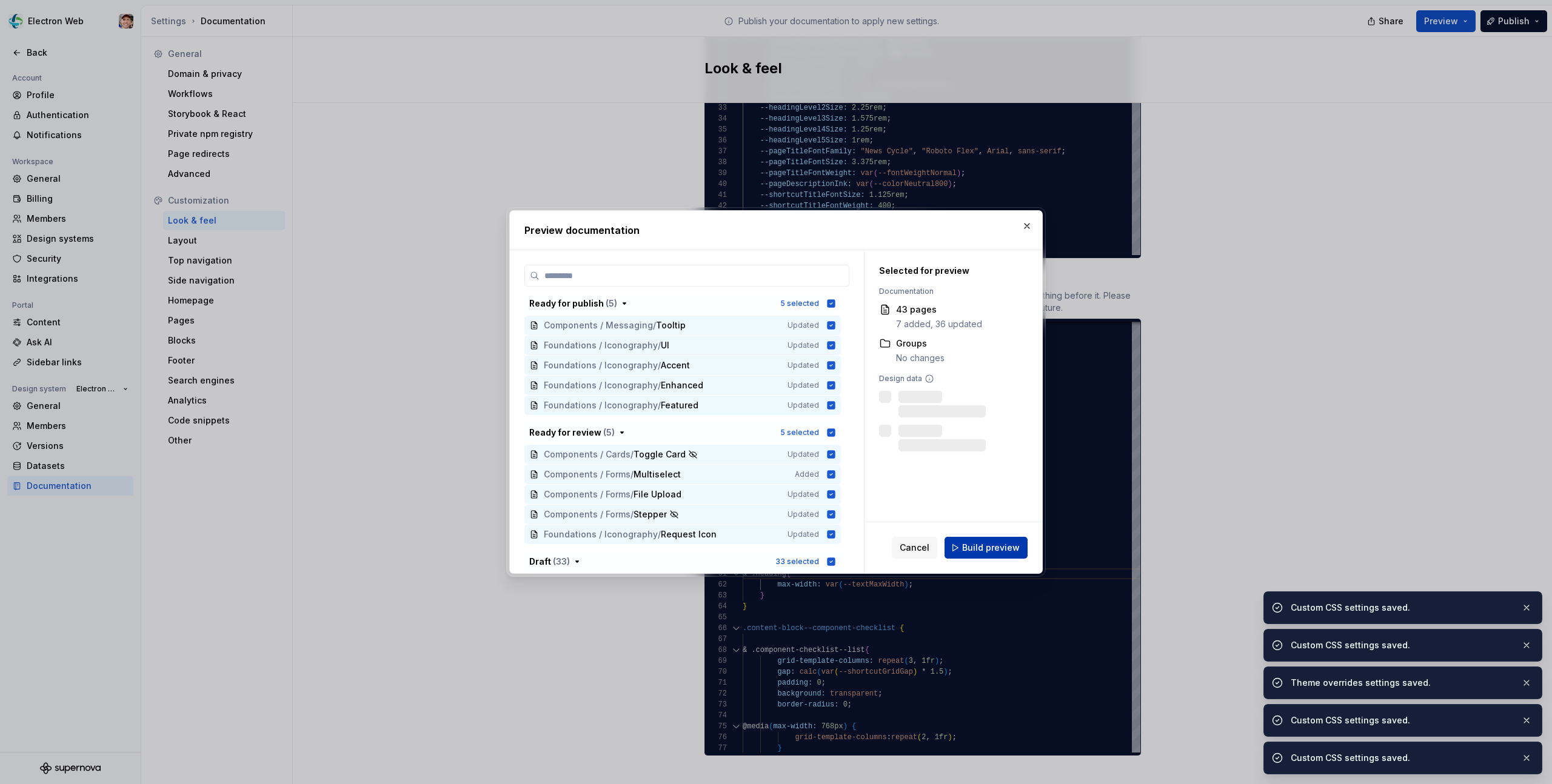
click at [982, 553] on span "Build preview" at bounding box center [991, 547] width 57 height 12
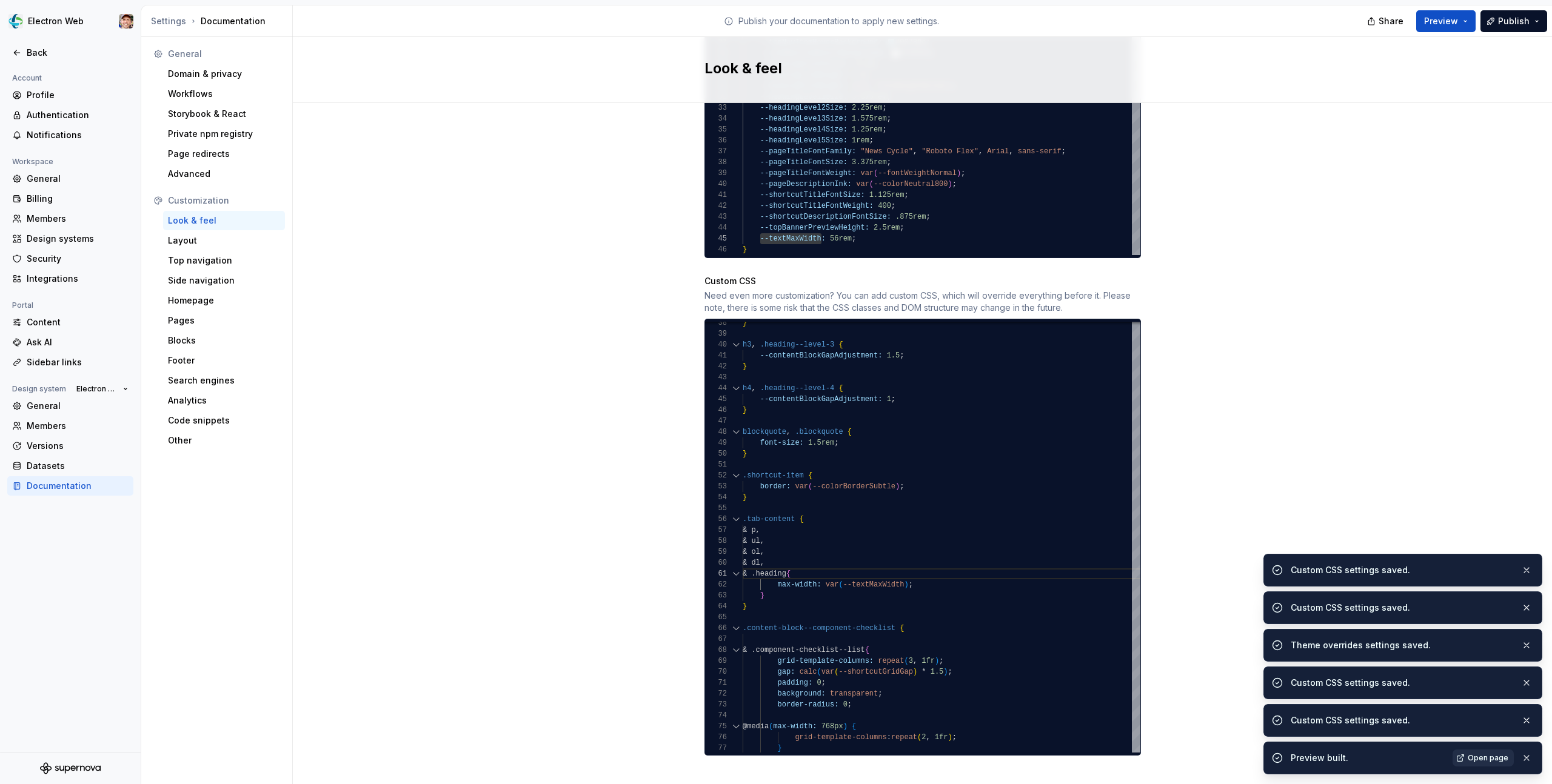
click at [1485, 759] on span "Open page" at bounding box center [1488, 758] width 41 height 10
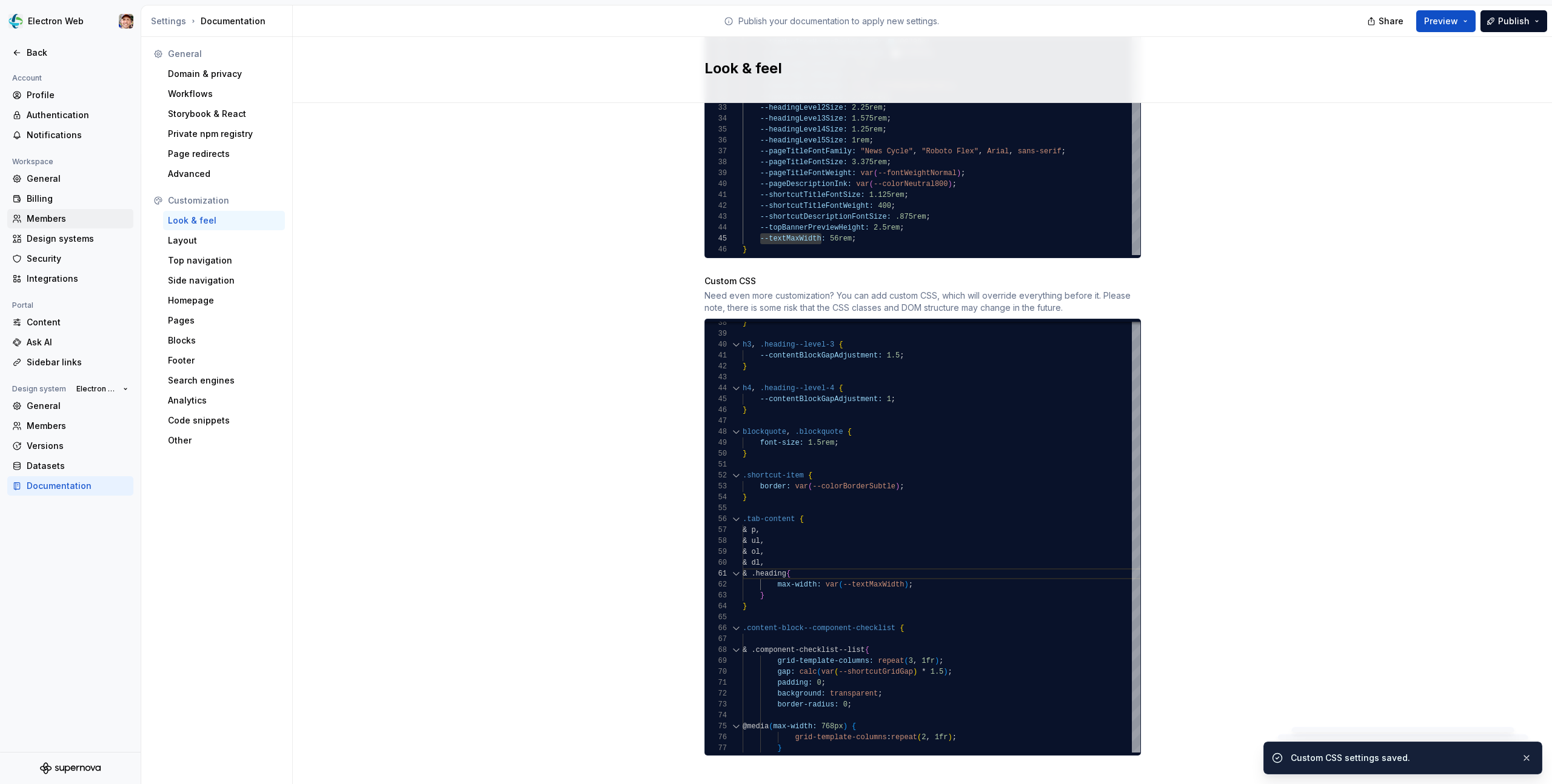
click at [47, 215] on div "Members" at bounding box center [78, 219] width 102 height 12
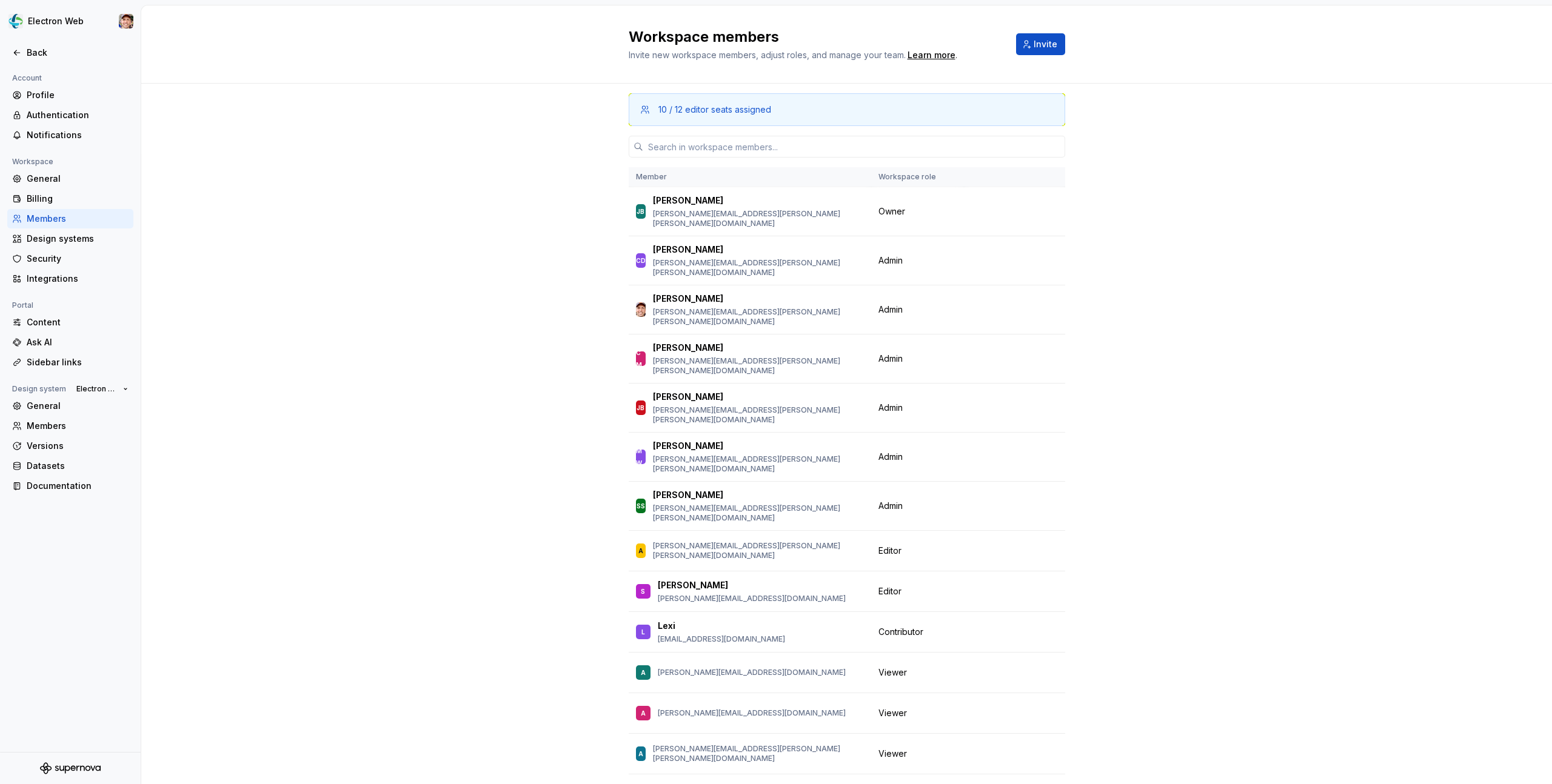
click at [218, 369] on div "10 / 12 editor seats assigned Member Workspace role [PERSON_NAME] [PERSON_NAME]…" at bounding box center [846, 473] width 1410 height 778
